Goal: Task Accomplishment & Management: Manage account settings

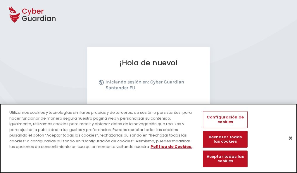
scroll to position [72, 0]
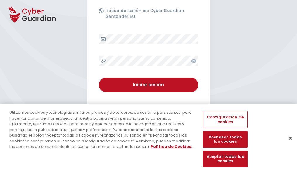
click at [288, 145] on button "Cerrar" at bounding box center [290, 138] width 13 height 13
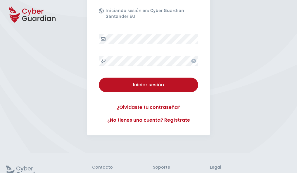
scroll to position [114, 0]
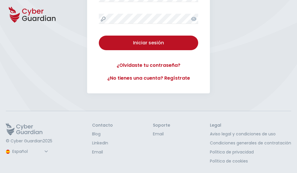
click at [99, 36] on button "Iniciar sesión" at bounding box center [148, 43] width 99 height 15
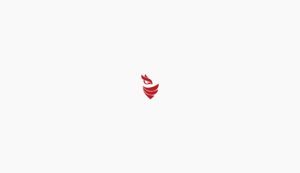
select select "Português (BR)"
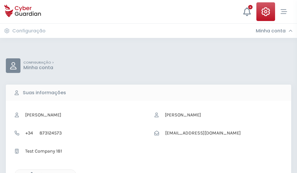
click at [30, 173] on icon "button" at bounding box center [30, 175] width 5 height 5
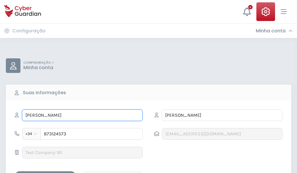
click at [82, 116] on input "JUAN LUIS" at bounding box center [82, 116] width 121 height 12
type input "J"
type input "Odalis"
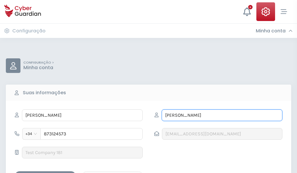
click at [222, 116] on input "LILLO" at bounding box center [222, 116] width 121 height 12
type input "L"
type input "Exposito"
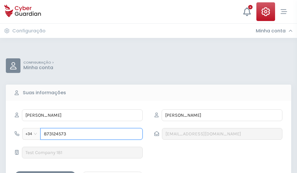
click at [92, 134] on input "873124573" at bounding box center [91, 134] width 102 height 12
type input "8"
type input "845781382"
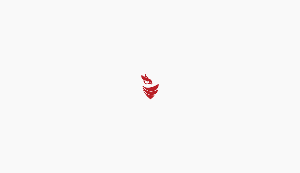
select select "Português (BR)"
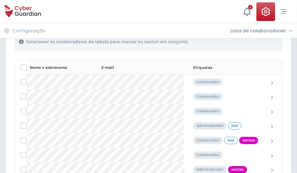
scroll to position [265, 0]
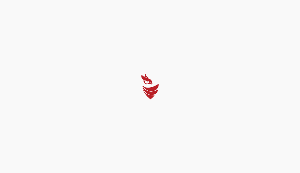
select select "Português (BR)"
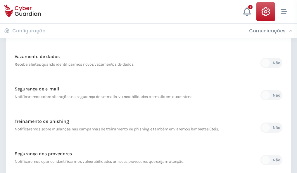
scroll to position [308, 0]
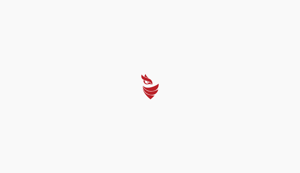
select select "Português (BR)"
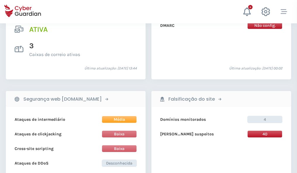
scroll to position [594, 0]
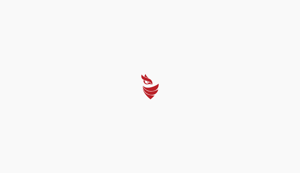
select select "Português (BR)"
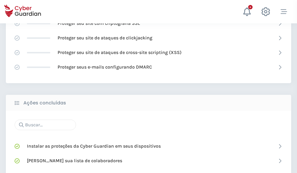
scroll to position [390, 0]
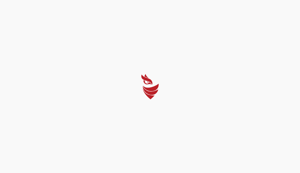
select select "Português (BR)"
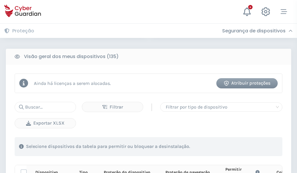
scroll to position [517, 0]
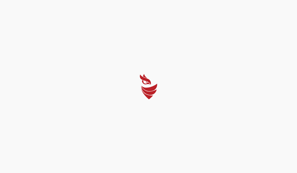
select select "Português (BR)"
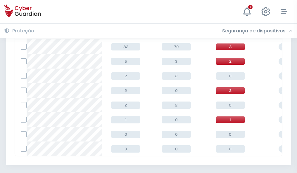
scroll to position [271, 0]
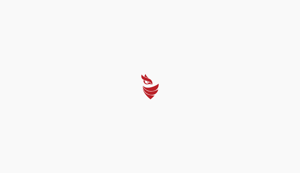
select select "Português (BR)"
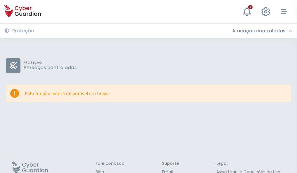
scroll to position [38, 0]
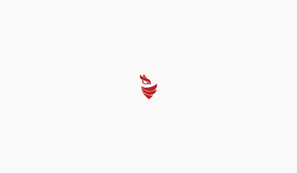
select select "Português (BR)"
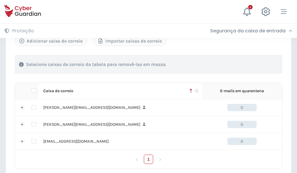
scroll to position [271, 0]
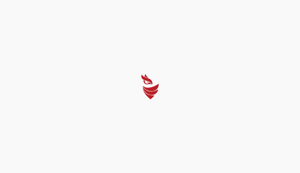
select select "Português (BR)"
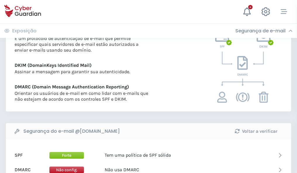
scroll to position [316, 0]
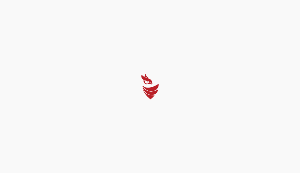
select select "Português (BR)"
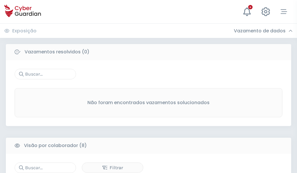
scroll to position [498, 0]
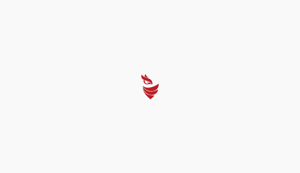
select select "Português (BR)"
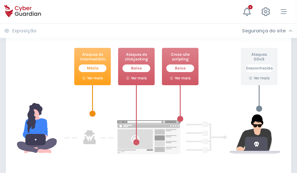
scroll to position [319, 0]
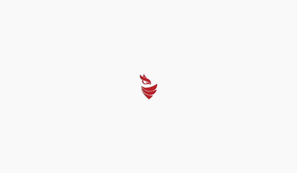
select select "Português (BR)"
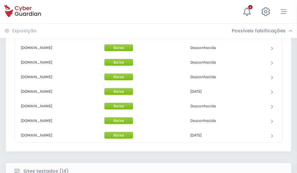
scroll to position [570, 0]
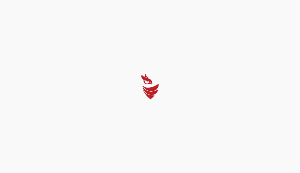
select select "Português (BR)"
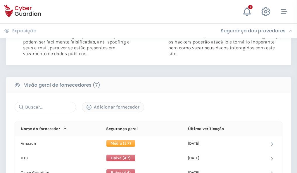
scroll to position [386, 0]
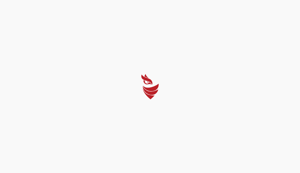
select select "Português (BR)"
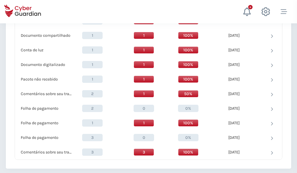
scroll to position [606, 0]
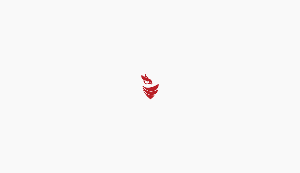
select select "Português (BR)"
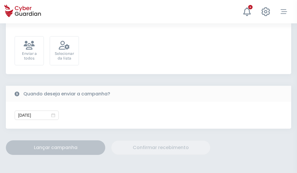
scroll to position [214, 0]
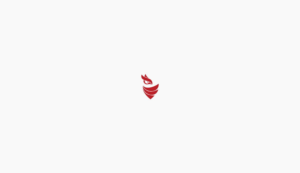
select select "Português (BR)"
